Goal: Task Accomplishment & Management: Complete application form

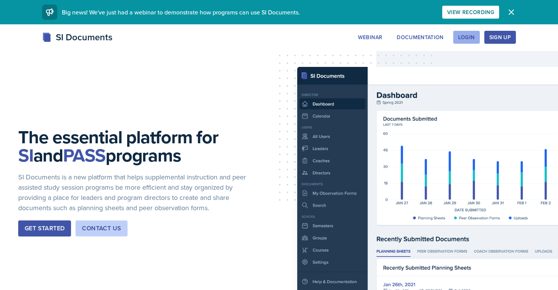
click at [460, 40] on div "Login" at bounding box center [466, 37] width 17 height 6
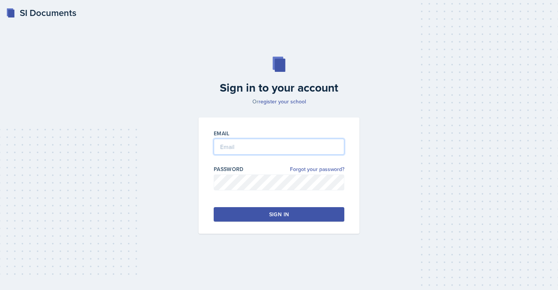
type input "[EMAIL_ADDRESS][DOMAIN_NAME]"
click at [290, 205] on div "Email [EMAIL_ADDRESS][DOMAIN_NAME] Password Forgot your password? Sign in" at bounding box center [279, 175] width 161 height 116
click at [290, 211] on button "Sign in" at bounding box center [279, 214] width 131 height 14
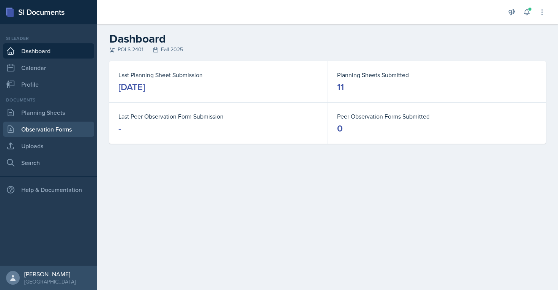
click at [60, 129] on link "Observation Forms" at bounding box center [48, 128] width 91 height 15
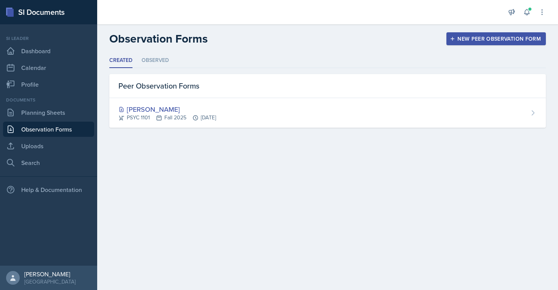
click at [484, 39] on div "New Peer Observation Form" at bounding box center [496, 39] width 90 height 6
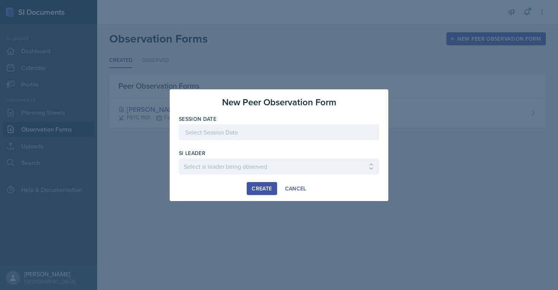
click at [236, 128] on div at bounding box center [279, 132] width 200 height 16
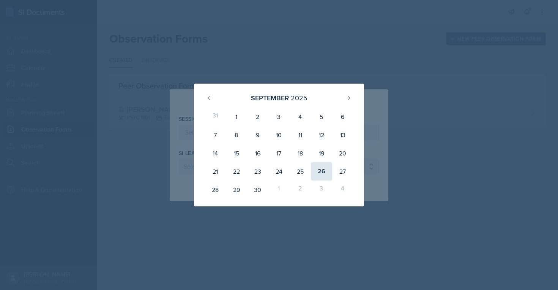
click at [328, 174] on div "26" at bounding box center [321, 171] width 21 height 18
type input "[DATE]"
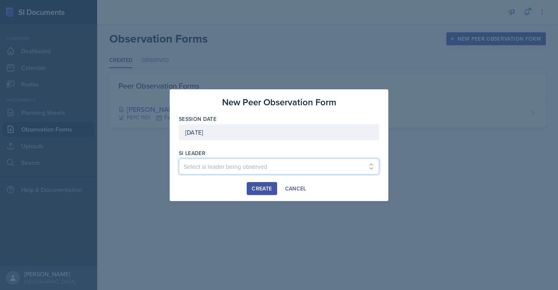
click at [291, 166] on select "Select si leader being observed [PERSON_NAME] / PSYC 2500 / The Phantoms of The…" at bounding box center [279, 166] width 200 height 16
select select "66c01a4d-23e0-4b9b-98fa-4206cc654f65"
click at [179, 158] on select "Select si leader being observed [PERSON_NAME] / PSYC 2500 / The Phantoms of The…" at bounding box center [279, 166] width 200 height 16
click at [269, 189] on div "Create" at bounding box center [262, 188] width 20 height 6
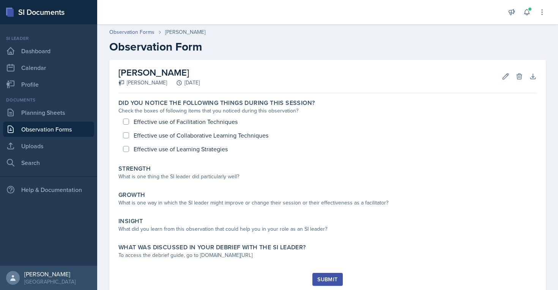
scroll to position [23, 0]
